Goal: Task Accomplishment & Management: Manage account settings

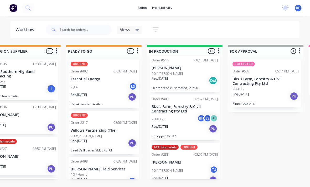
scroll to position [2, 0]
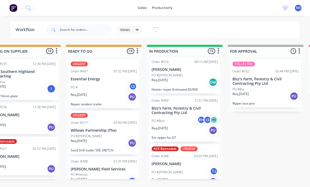
click at [195, 79] on div "Req. 02/09/25 Del" at bounding box center [185, 82] width 66 height 9
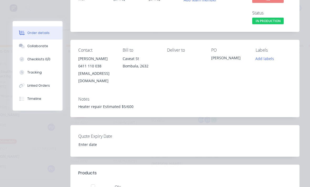
scroll to position [52, 0]
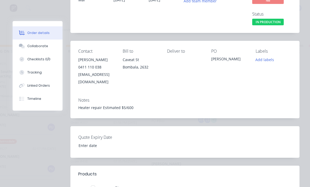
click at [29, 72] on div "Tracking" at bounding box center [34, 72] width 14 height 5
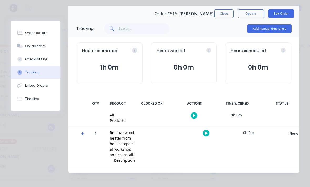
scroll to position [16, 0]
click at [279, 27] on button "Add manual time entry" at bounding box center [269, 28] width 44 height 8
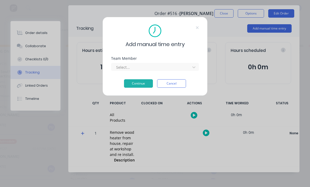
click at [199, 65] on div "Add manual time entry Team Member Select... Continue Cancel" at bounding box center [155, 56] width 105 height 79
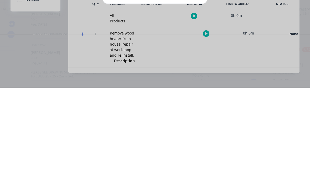
scroll to position [60, 0]
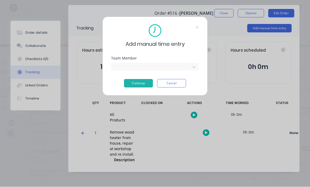
click at [143, 83] on button "Continue" at bounding box center [138, 83] width 29 height 8
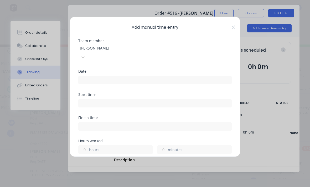
click at [171, 76] on input at bounding box center [155, 80] width 153 height 8
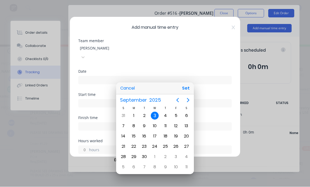
click at [146, 112] on div "2" at bounding box center [144, 116] width 11 height 10
click at [186, 92] on button "Set" at bounding box center [186, 88] width 12 height 9
type input "02/09/2025"
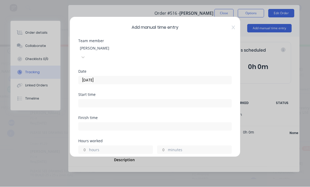
click at [161, 99] on input at bounding box center [155, 103] width 153 height 8
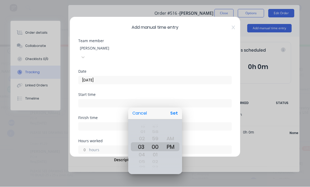
click at [176, 113] on button "Set" at bounding box center [174, 113] width 12 height 9
type input "03:00 PM"
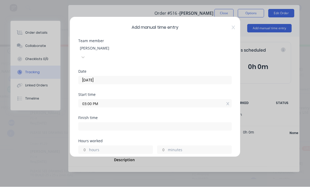
click at [159, 123] on input at bounding box center [155, 127] width 153 height 8
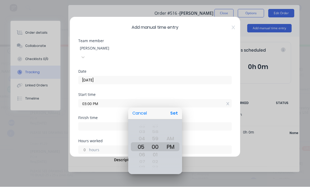
click at [177, 113] on button "Set" at bounding box center [174, 113] width 12 height 9
type input "05:00 PM"
type input "2"
type input "0"
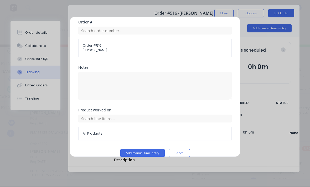
scroll to position [142, 0]
click at [154, 149] on button "Add manual time entry" at bounding box center [142, 153] width 44 height 8
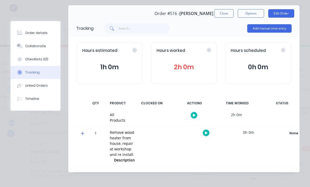
click at [226, 14] on button "Close" at bounding box center [224, 13] width 19 height 8
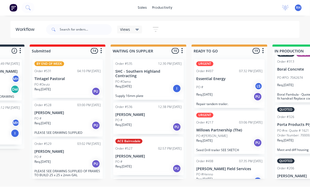
scroll to position [9, 61]
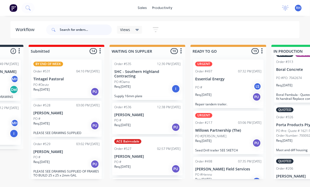
click at [82, 28] on input "text" at bounding box center [86, 29] width 52 height 11
type input "Will"
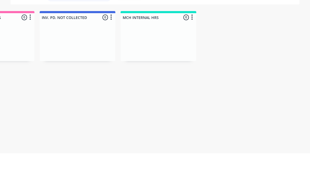
scroll to position [0, 543]
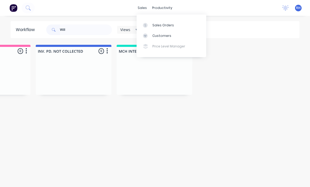
click at [178, 23] on link "Sales Orders" at bounding box center [172, 25] width 70 height 11
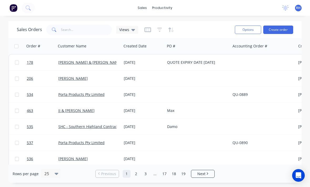
click at [60, 60] on link "[PERSON_NAME] & [PERSON_NAME]" at bounding box center [90, 62] width 64 height 5
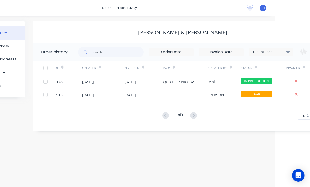
scroll to position [0, 80]
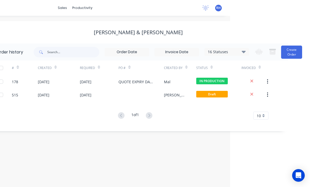
click at [289, 51] on button "Create Order" at bounding box center [291, 51] width 21 height 13
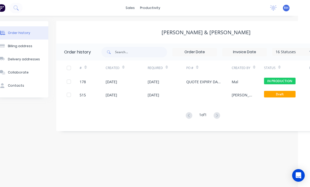
scroll to position [0, 20]
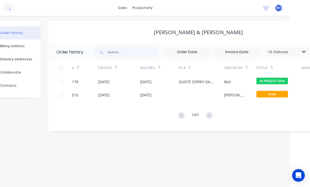
click at [219, 80] on div "QUOTE EXPIRY DATE 21/08/2025" at bounding box center [201, 81] width 45 height 13
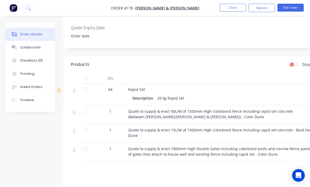
scroll to position [156, 0]
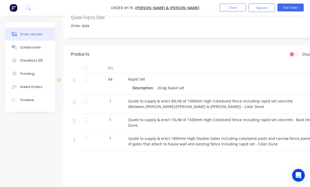
click at [22, 74] on div "Tracking" at bounding box center [27, 73] width 14 height 5
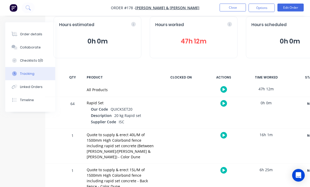
scroll to position [28, 18]
click at [16, 47] on icon at bounding box center [16, 48] width 4 height 3
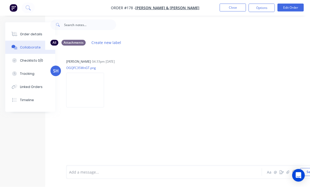
scroll to position [8, 18]
click at [21, 78] on button "Tracking" at bounding box center [30, 73] width 50 height 13
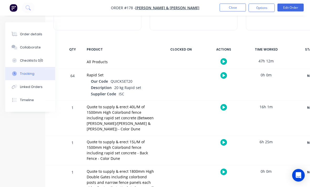
scroll to position [62, 18]
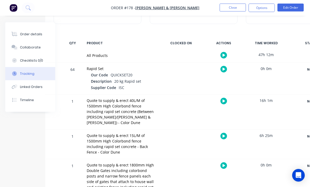
click at [19, 60] on button "Checklists 0/0" at bounding box center [30, 60] width 50 height 13
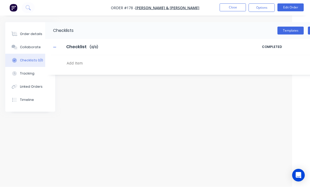
click at [20, 48] on div "Collaborate" at bounding box center [30, 47] width 21 height 5
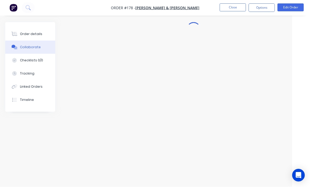
scroll to position [0, 18]
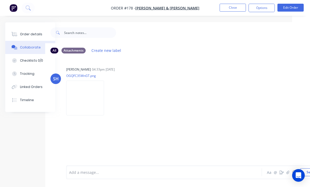
click at [21, 38] on button "Order details" at bounding box center [30, 34] width 50 height 13
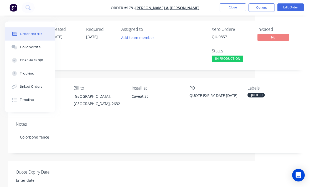
scroll to position [0, 55]
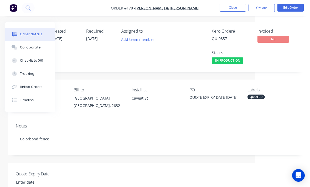
click at [21, 73] on div "Tracking" at bounding box center [27, 73] width 14 height 5
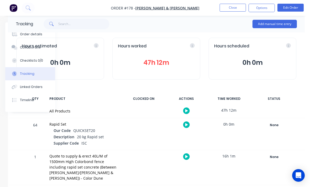
scroll to position [13, 55]
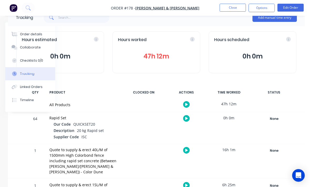
click at [283, 19] on button "Add manual time entry" at bounding box center [275, 17] width 44 height 8
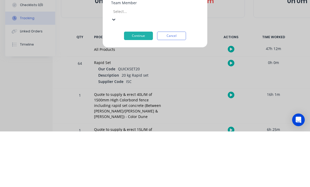
scroll to position [67, 0]
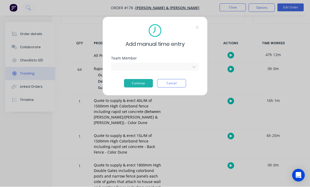
click at [144, 81] on button "Continue" at bounding box center [138, 83] width 29 height 8
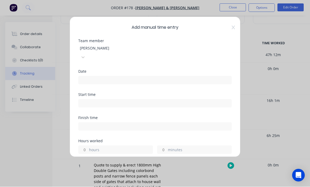
click at [116, 76] on input at bounding box center [155, 80] width 153 height 8
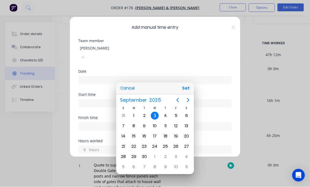
click at [190, 93] on button "Set" at bounding box center [186, 88] width 12 height 9
type input "03/09/2025"
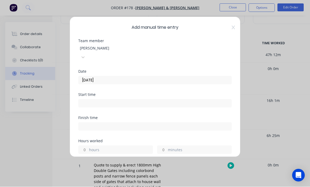
click at [149, 99] on input at bounding box center [155, 103] width 153 height 8
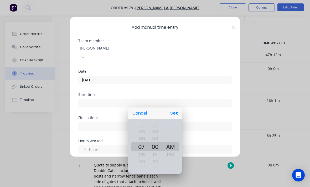
click at [174, 118] on button "Set" at bounding box center [174, 113] width 12 height 9
type input "07:00 AM"
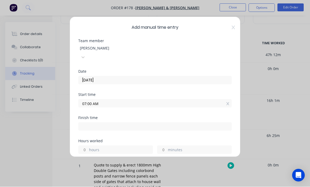
click at [145, 123] on input at bounding box center [155, 127] width 153 height 8
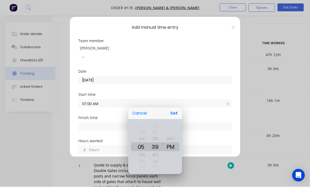
click at [103, 140] on div at bounding box center [155, 93] width 394 height 271
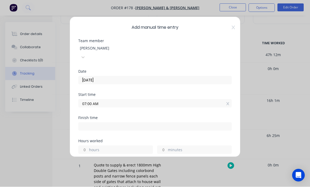
click at [112, 147] on label "hours" at bounding box center [121, 150] width 64 height 7
click at [88, 146] on input "hours" at bounding box center [83, 150] width 9 height 8
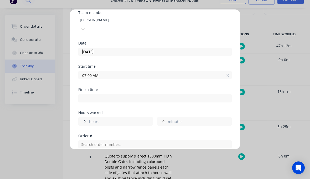
scroll to position [62, 0]
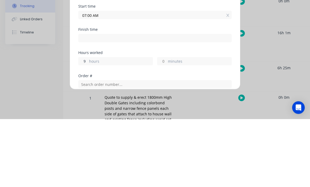
type input "9"
click at [261, 59] on div "Add manual time entry Team member Reagan Hurley Date 03/09/2025 Start time 07:0…" at bounding box center [155, 93] width 310 height 187
type input "04:00 PM"
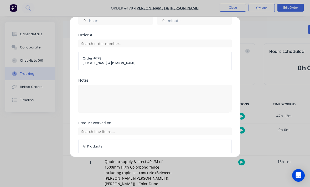
scroll to position [129, 0]
click at [151, 162] on button "Add manual time entry" at bounding box center [142, 166] width 44 height 8
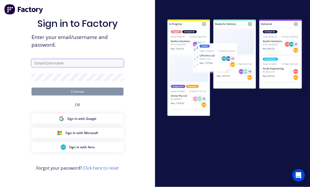
type input "reghurley2003@gmail.com"
click at [78, 95] on button "Continue" at bounding box center [78, 92] width 92 height 8
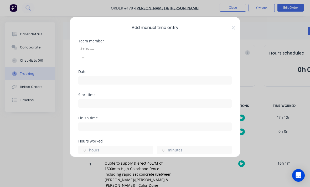
click at [128, 44] on div "Select..." at bounding box center [155, 52] width 154 height 17
click at [132, 50] on div "Select..." at bounding box center [155, 53] width 154 height 16
click at [228, 50] on div "Select..." at bounding box center [155, 53] width 154 height 16
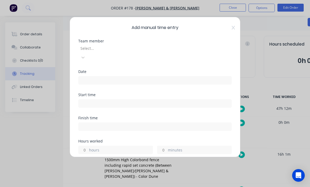
scroll to position [9, 0]
click at [135, 48] on div "Select..." at bounding box center [155, 53] width 154 height 16
click at [136, 49] on div "Select..." at bounding box center [155, 53] width 154 height 16
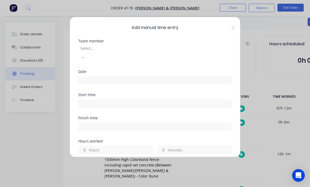
click at [127, 48] on div "Select..." at bounding box center [155, 53] width 154 height 16
click at [127, 47] on div "Select..." at bounding box center [155, 53] width 154 height 16
click at [118, 53] on div "Select..." at bounding box center [155, 53] width 154 height 16
click at [126, 76] on input at bounding box center [155, 80] width 153 height 8
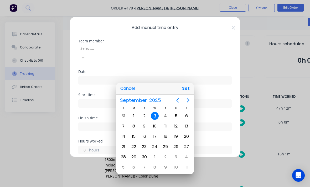
click at [126, 75] on div at bounding box center [155, 93] width 394 height 271
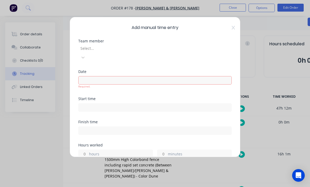
click at [121, 50] on div "Select..." at bounding box center [155, 53] width 154 height 16
click at [129, 48] on div "Select..." at bounding box center [155, 53] width 154 height 16
click at [88, 48] on div "Select..." at bounding box center [155, 53] width 154 height 16
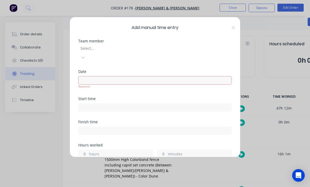
click at [92, 48] on div "Select..." at bounding box center [155, 53] width 154 height 16
click at [97, 50] on div "Select..." at bounding box center [155, 53] width 154 height 16
click at [100, 47] on div "Select..." at bounding box center [155, 53] width 154 height 16
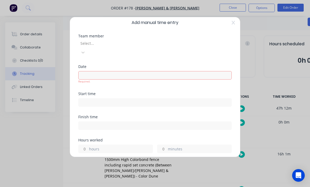
scroll to position [6, 0]
click at [86, 46] on div "Select..." at bounding box center [155, 47] width 154 height 16
click at [85, 46] on div "Select..." at bounding box center [155, 47] width 154 height 16
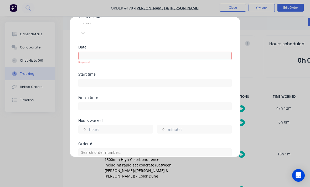
scroll to position [18, 0]
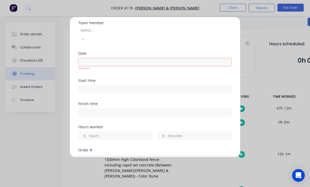
click at [137, 58] on input at bounding box center [155, 62] width 153 height 8
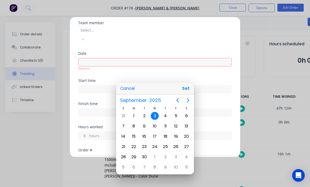
click at [188, 89] on button "Set" at bounding box center [186, 88] width 12 height 9
type input "03/09/2025"
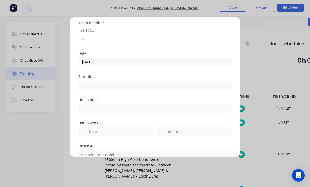
click at [128, 34] on div "Select..." at bounding box center [155, 35] width 154 height 16
click at [229, 30] on div "Select..." at bounding box center [155, 35] width 154 height 16
click at [226, 35] on div "Select..." at bounding box center [155, 35] width 154 height 16
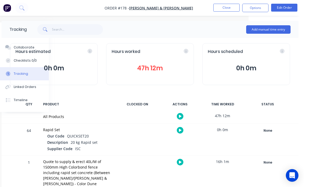
scroll to position [0, 55]
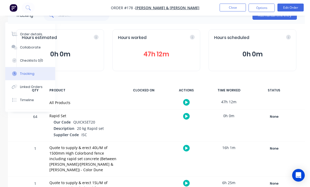
click at [275, 18] on button "Add manual time entry" at bounding box center [275, 16] width 44 height 8
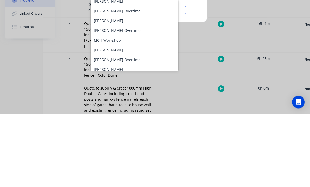
scroll to position [53, 0]
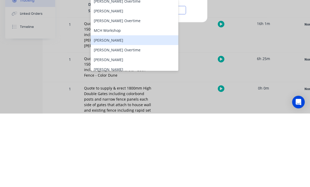
click at [130, 109] on div "[PERSON_NAME]" at bounding box center [135, 114] width 88 height 10
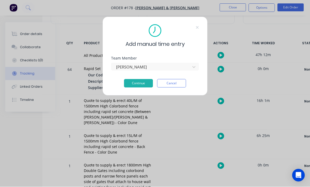
click at [144, 85] on button "Continue" at bounding box center [138, 83] width 29 height 8
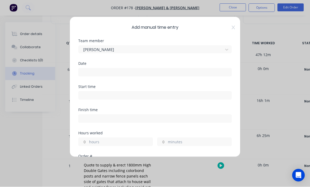
click at [141, 72] on input at bounding box center [155, 72] width 153 height 8
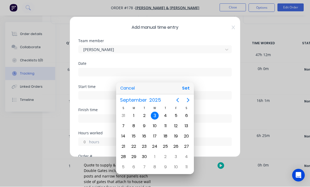
click at [186, 93] on button "Set" at bounding box center [186, 88] width 12 height 9
type input "03/09/2025"
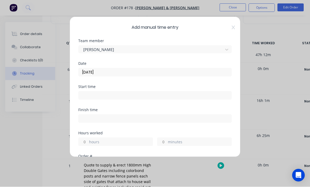
click at [176, 97] on input at bounding box center [155, 96] width 153 height 8
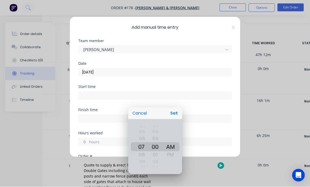
click at [180, 118] on button "Set" at bounding box center [174, 113] width 12 height 9
type input "07:00 AM"
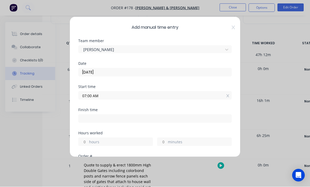
click at [152, 120] on input at bounding box center [155, 119] width 153 height 8
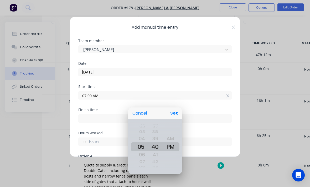
click at [170, 105] on div at bounding box center [155, 93] width 394 height 271
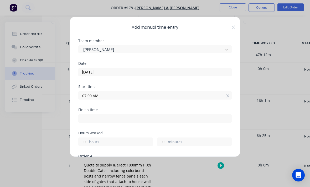
click at [103, 143] on label "hours" at bounding box center [121, 142] width 64 height 7
click at [88, 143] on input "hours" at bounding box center [83, 142] width 9 height 8
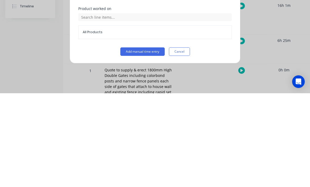
scroll to position [142, 0]
type input "9"
click at [148, 141] on button "Add manual time entry" at bounding box center [142, 145] width 44 height 8
type input "04:00 PM"
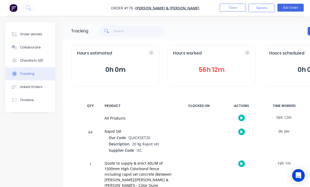
scroll to position [0, 0]
click at [237, 8] on button "Close" at bounding box center [233, 8] width 26 height 8
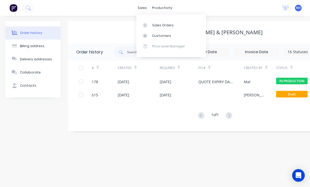
click at [155, 26] on div "Sales Orders" at bounding box center [163, 25] width 22 height 5
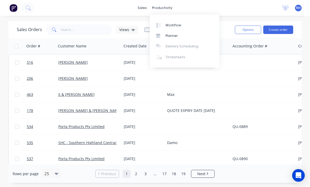
click at [162, 26] on div at bounding box center [160, 25] width 8 height 5
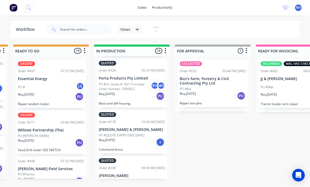
scroll to position [598, 0]
click at [135, 174] on p "[PERSON_NAME]" at bounding box center [132, 176] width 66 height 4
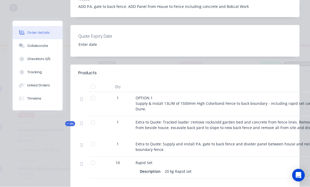
scroll to position [160, 0]
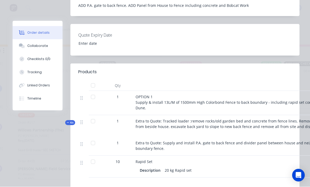
click at [29, 73] on div "Tracking" at bounding box center [34, 72] width 14 height 5
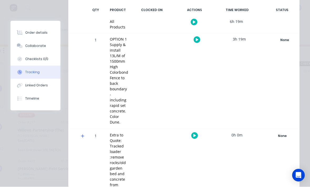
scroll to position [108, 0]
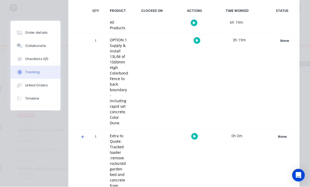
click at [27, 34] on div "Order details" at bounding box center [36, 33] width 22 height 5
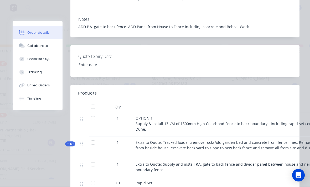
scroll to position [138, 0]
click at [28, 59] on div "Checklists 0/0" at bounding box center [38, 59] width 23 height 5
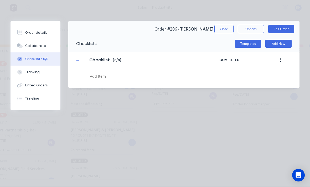
scroll to position [0, 0]
click at [29, 44] on div "Collaborate" at bounding box center [35, 46] width 21 height 5
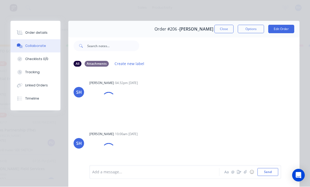
click at [29, 35] on button "Order details" at bounding box center [36, 32] width 50 height 13
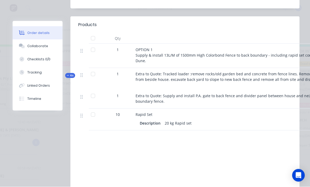
scroll to position [1, 366]
